Goal: Transaction & Acquisition: Obtain resource

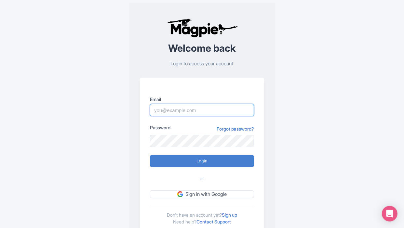
click at [188, 112] on input "Email" at bounding box center [202, 110] width 104 height 12
click at [162, 111] on input "Email" at bounding box center [202, 110] width 104 height 12
type input "info@tomis.tech"
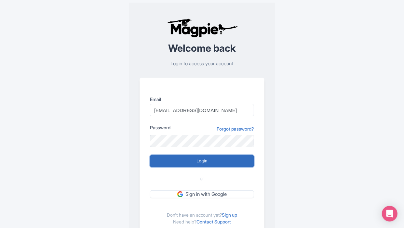
click at [184, 160] on input "Login" at bounding box center [202, 161] width 104 height 12
type input "Logging in..."
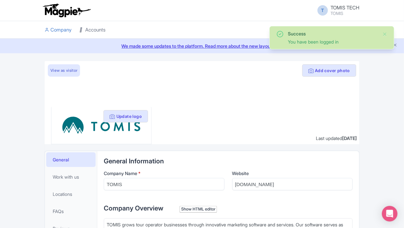
click at [96, 33] on link "Accounts" at bounding box center [92, 30] width 26 height 18
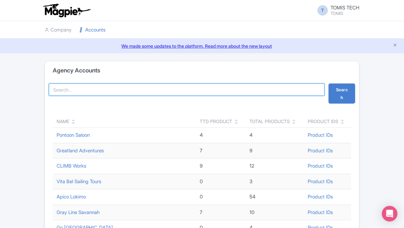
click at [96, 88] on input "search" at bounding box center [187, 90] width 276 height 12
type input "Sea Rocket"
click at [328, 84] on button "Search" at bounding box center [341, 94] width 27 height 20
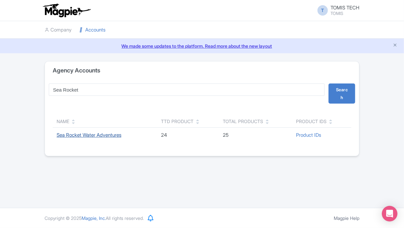
click at [90, 137] on link "Sea Rocket Water Adventures" at bounding box center [89, 135] width 65 height 6
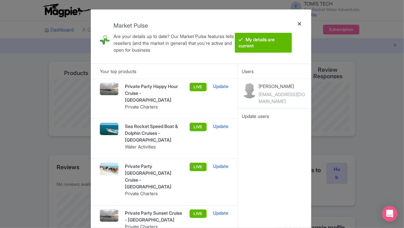
click at [297, 22] on div at bounding box center [300, 37] width 16 height 44
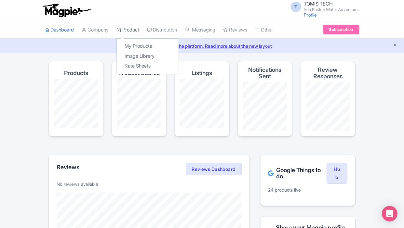
click at [135, 32] on link "Product" at bounding box center [127, 30] width 23 height 18
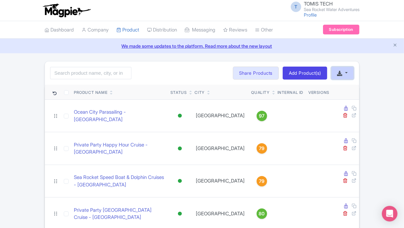
click at [345, 72] on button "button" at bounding box center [342, 73] width 23 height 13
click at [346, 92] on link "Download Product List" at bounding box center [363, 88] width 64 height 10
